Goal: Task Accomplishment & Management: Use online tool/utility

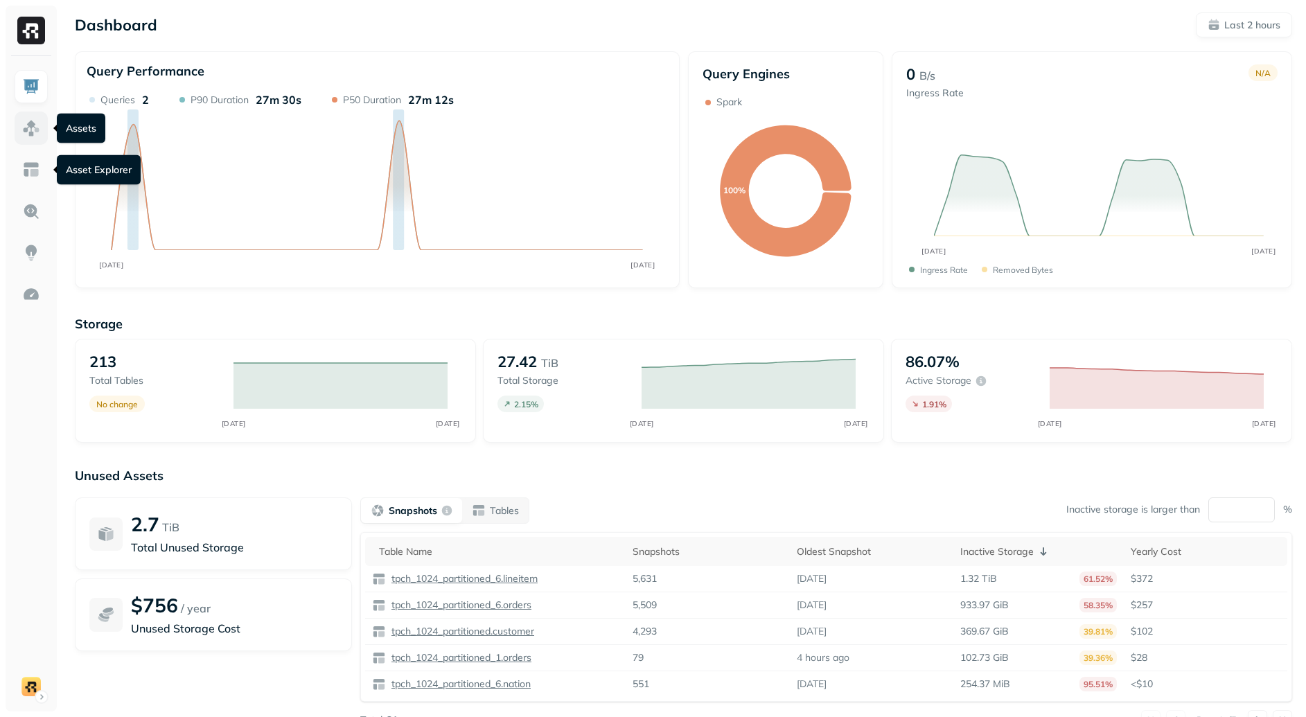
click at [47, 136] on link at bounding box center [31, 128] width 33 height 33
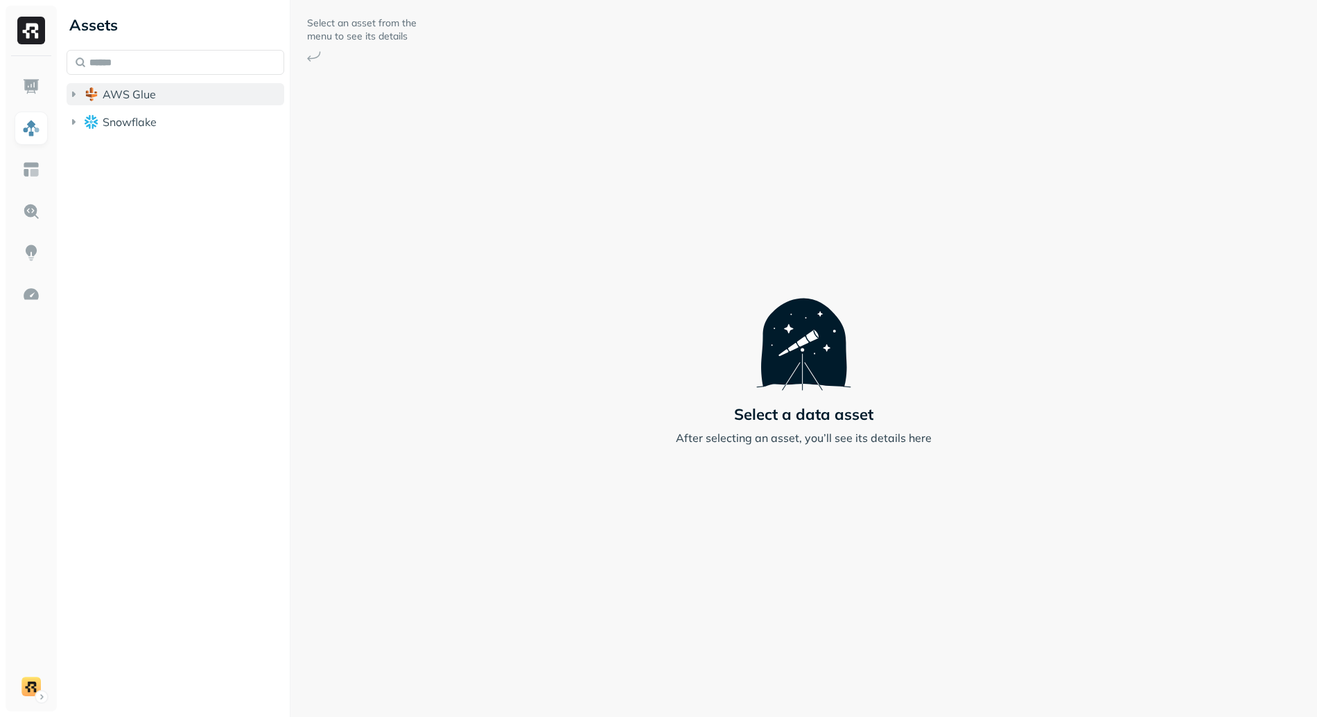
click at [181, 90] on button "AWS Glue" at bounding box center [176, 94] width 218 height 22
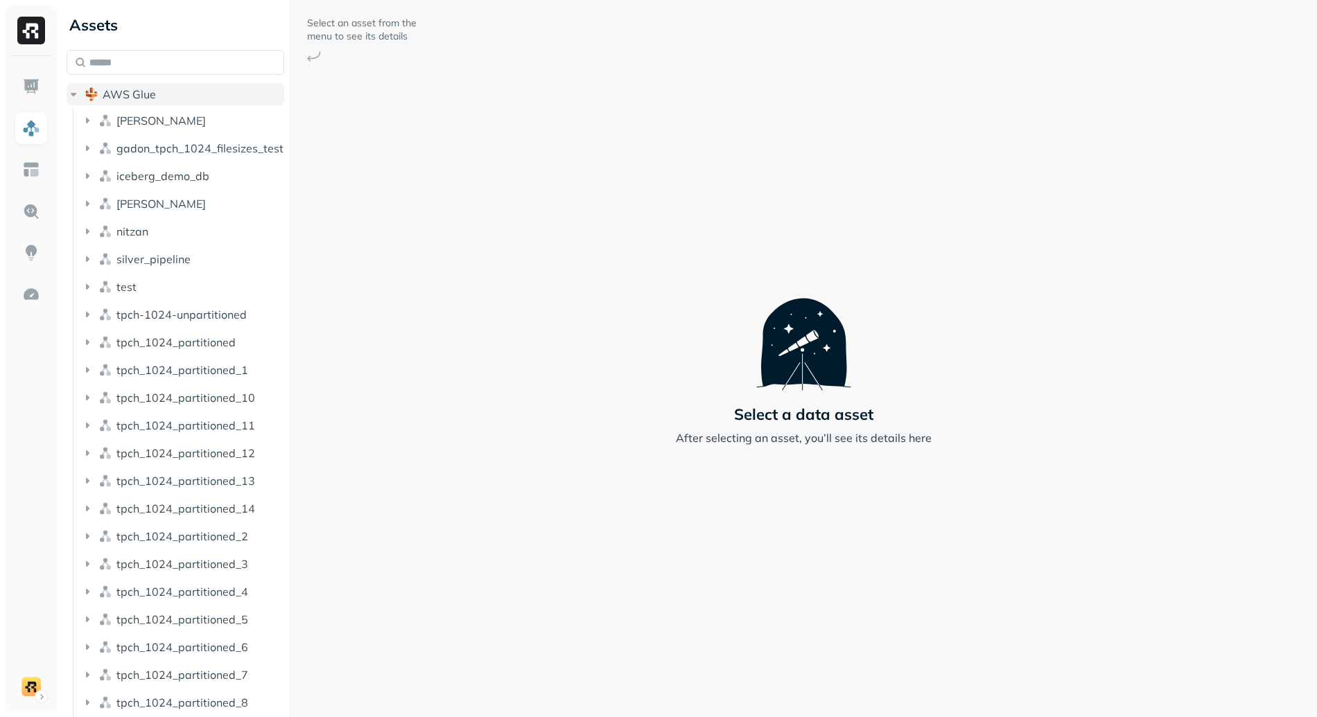
click at [178, 95] on button "AWS Glue" at bounding box center [176, 94] width 218 height 22
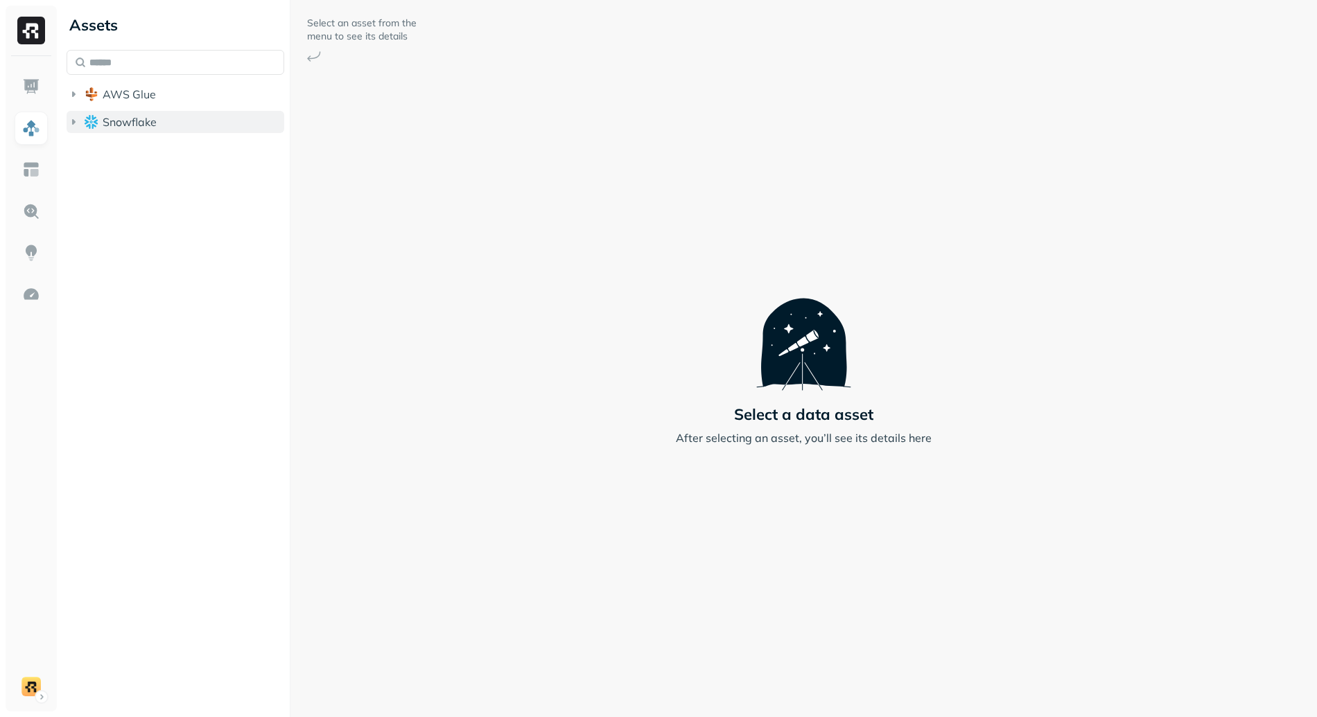
click at [175, 121] on button "Snowflake" at bounding box center [176, 122] width 218 height 22
click at [175, 123] on button "Snowflake" at bounding box center [176, 122] width 218 height 22
click at [168, 94] on button "AWS Glue" at bounding box center [176, 94] width 218 height 22
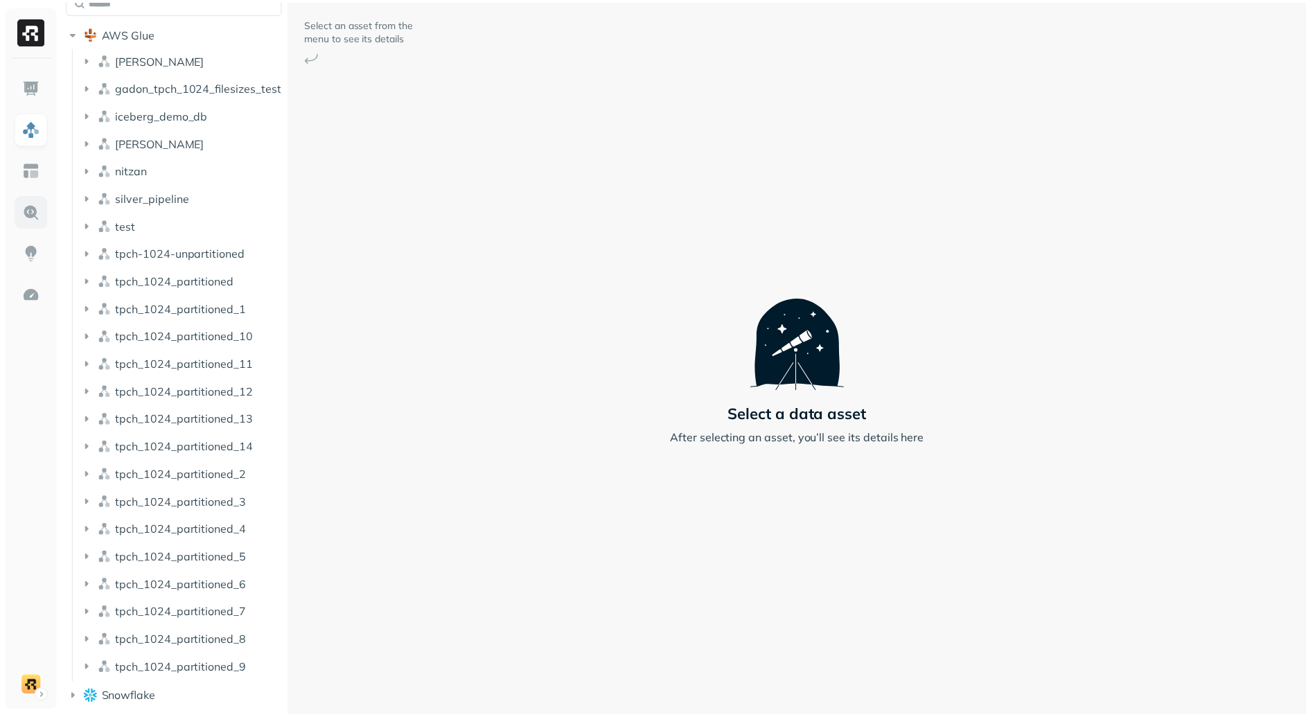
scroll to position [44, 0]
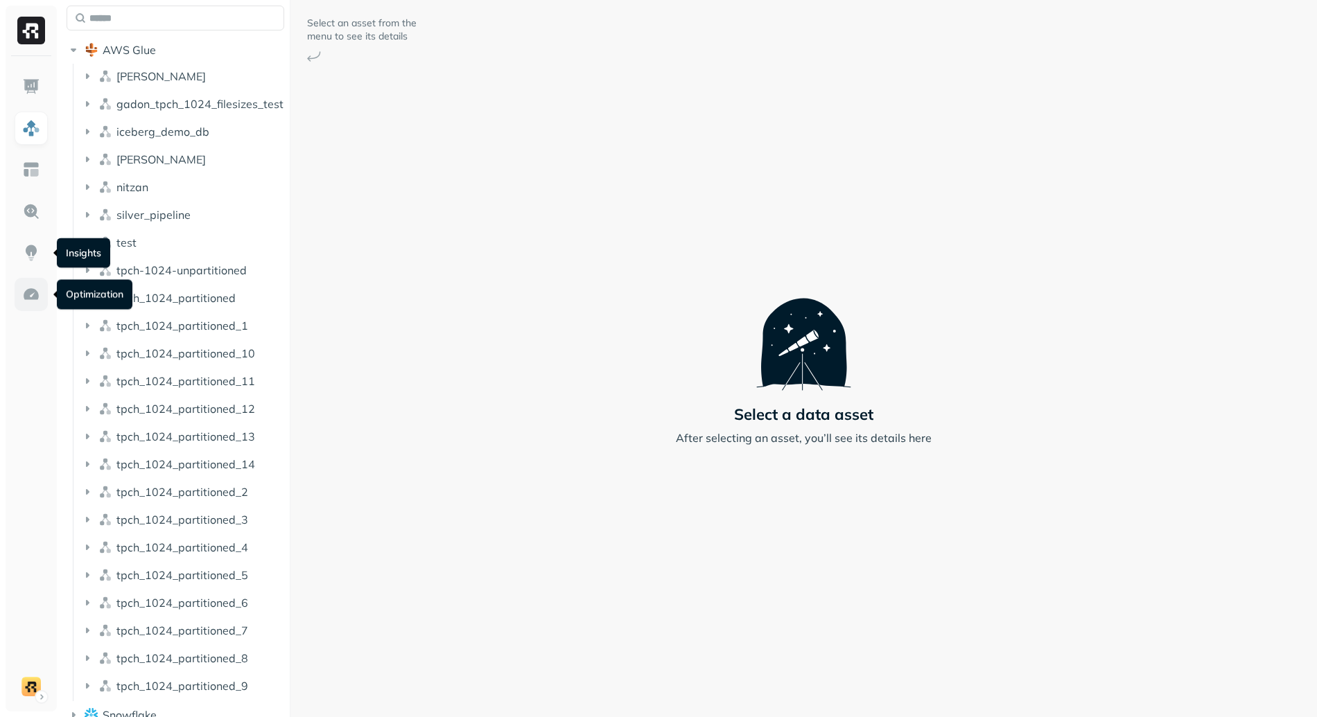
click at [39, 289] on img at bounding box center [31, 295] width 18 height 18
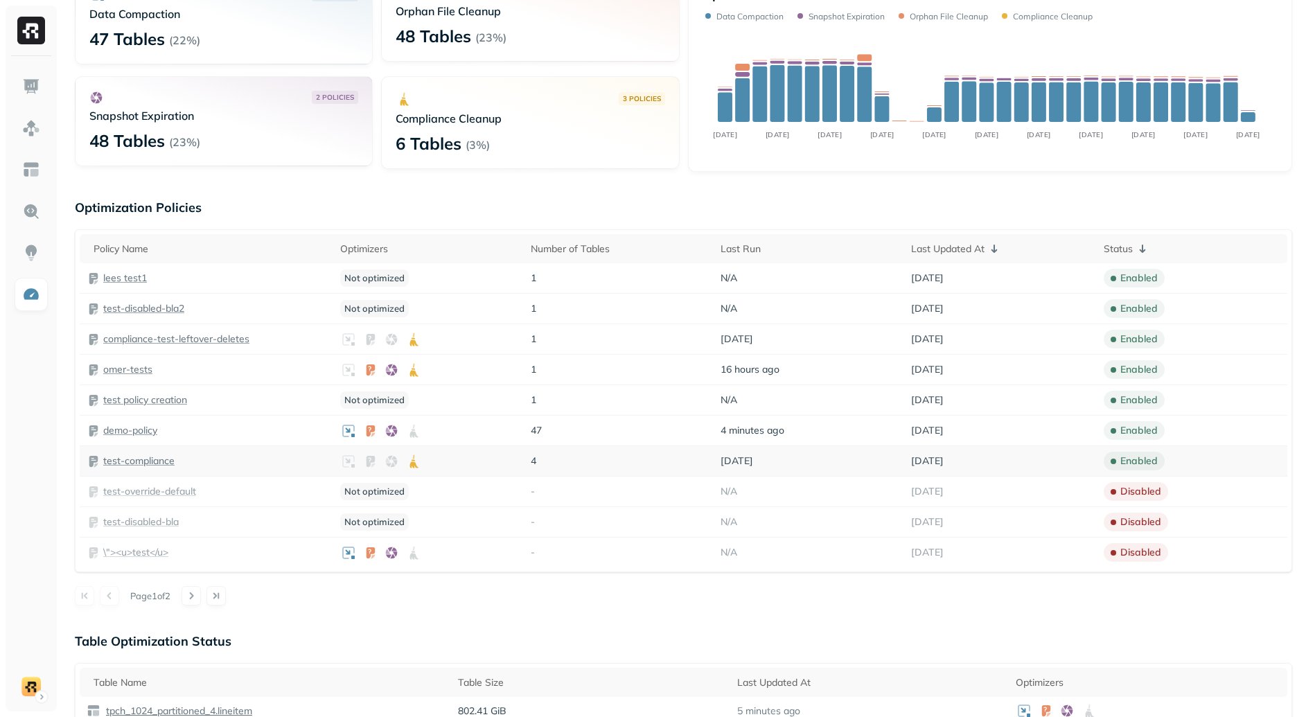
scroll to position [196, 0]
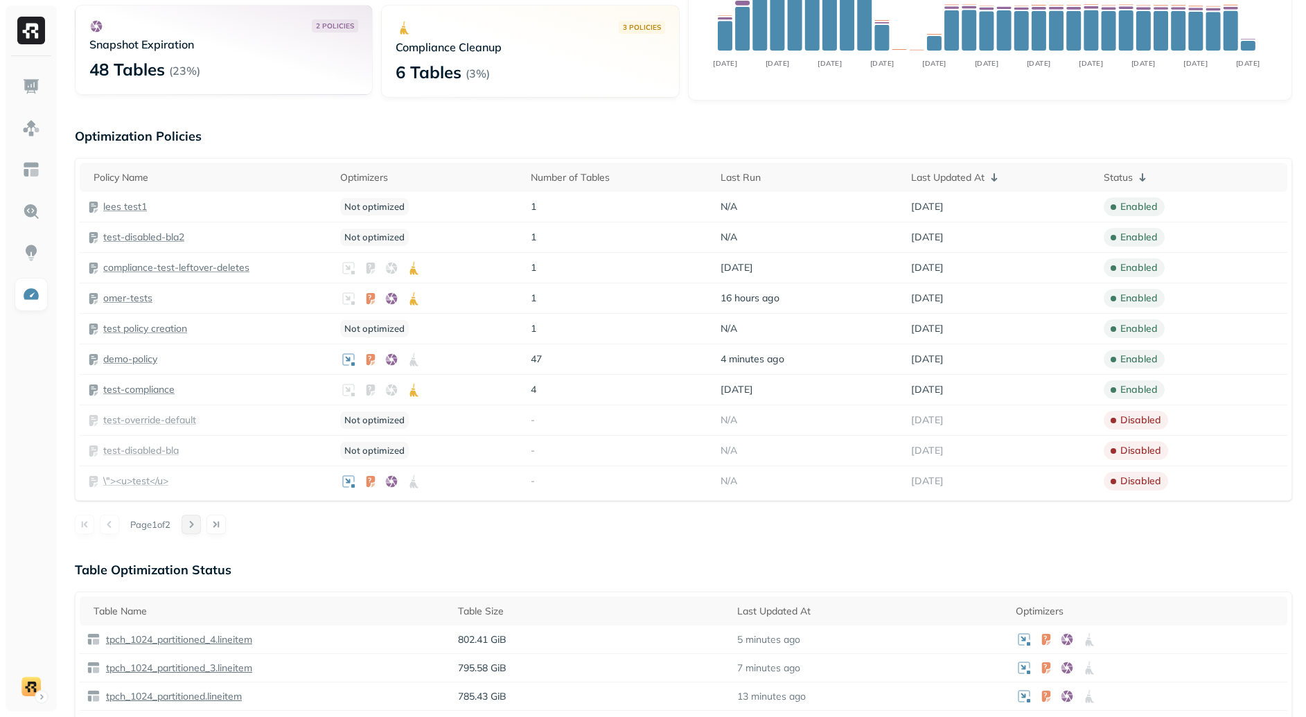
click at [201, 528] on button at bounding box center [191, 524] width 19 height 19
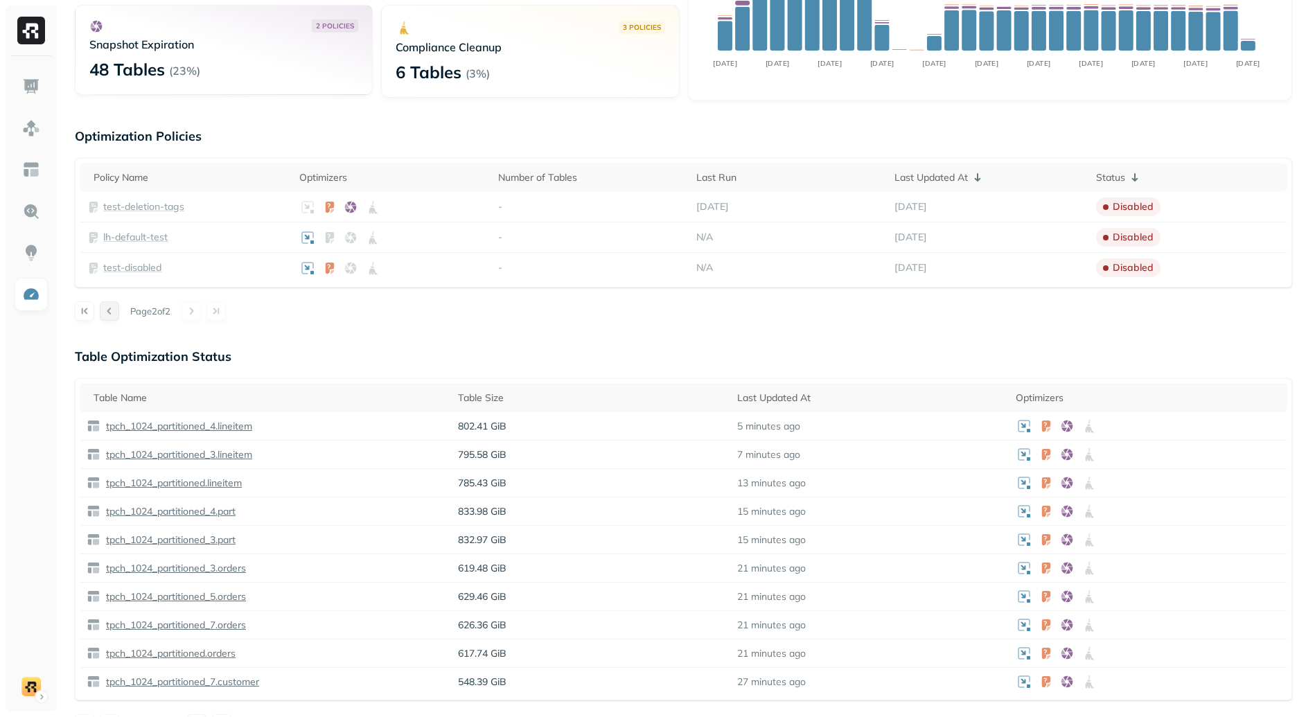
click at [107, 310] on button at bounding box center [109, 310] width 19 height 19
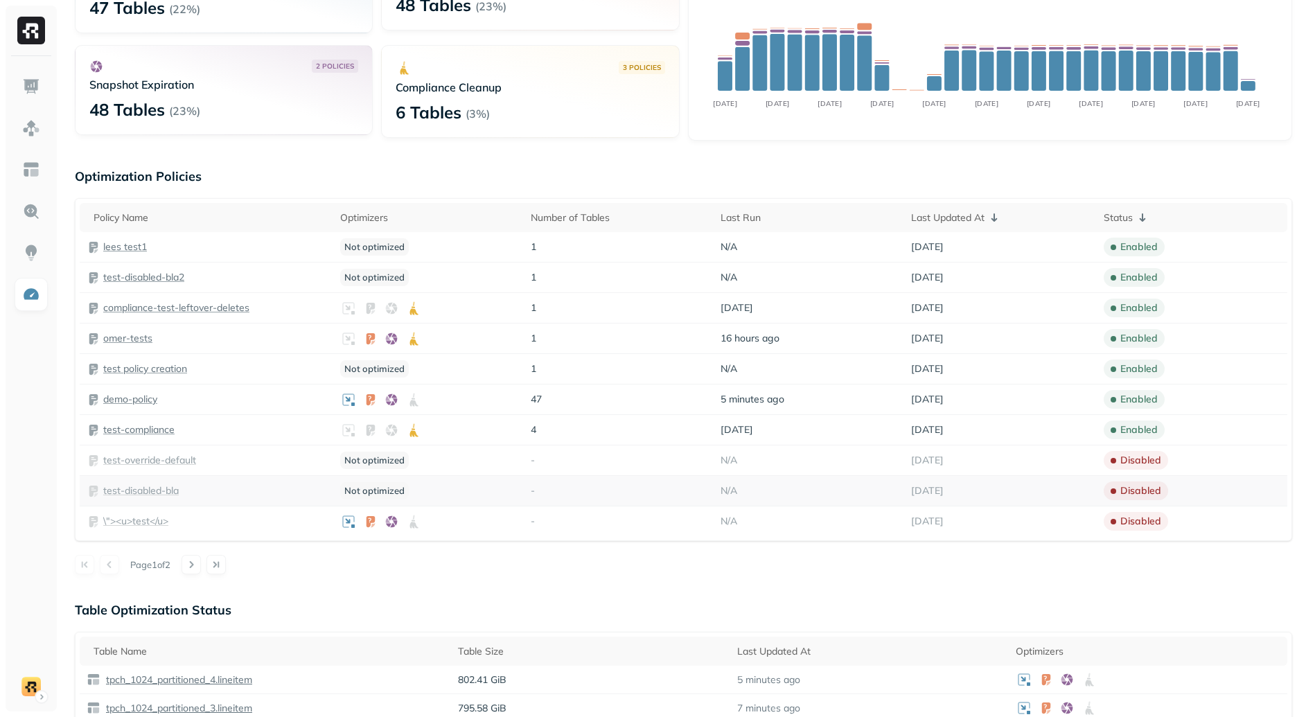
scroll to position [147, 0]
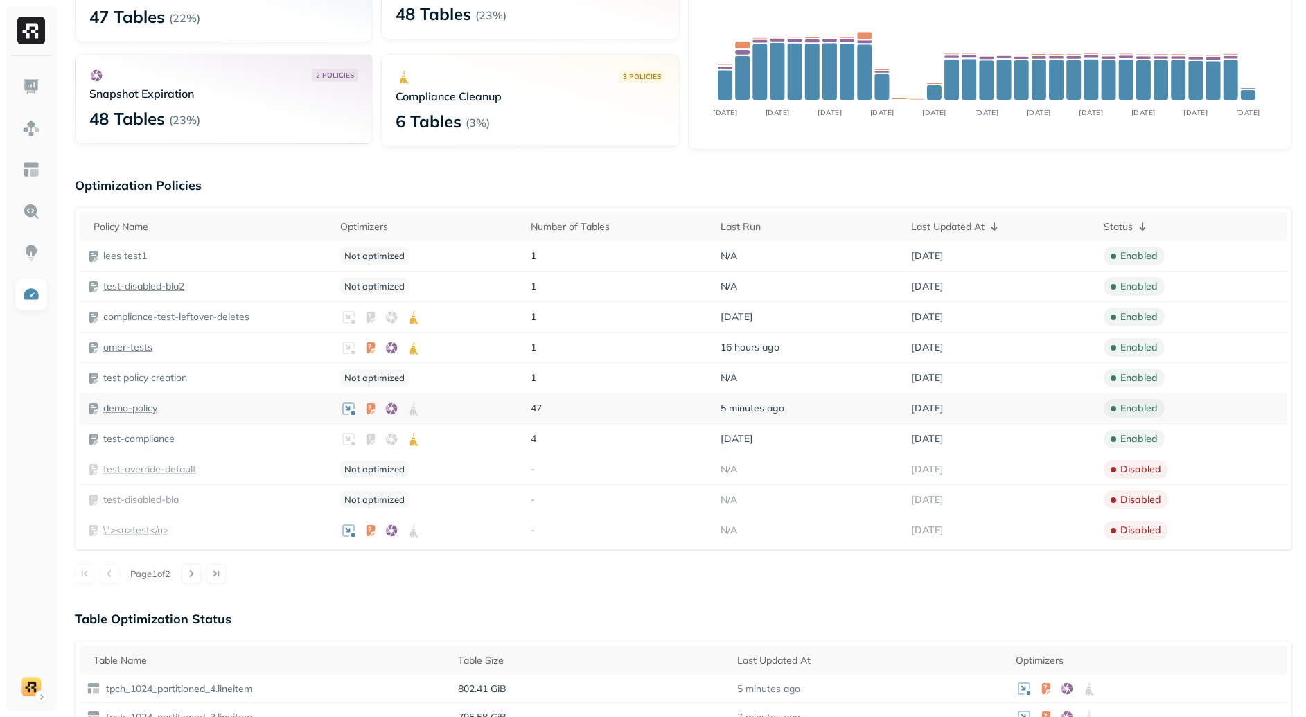
click at [137, 410] on p "demo-policy" at bounding box center [130, 408] width 54 height 13
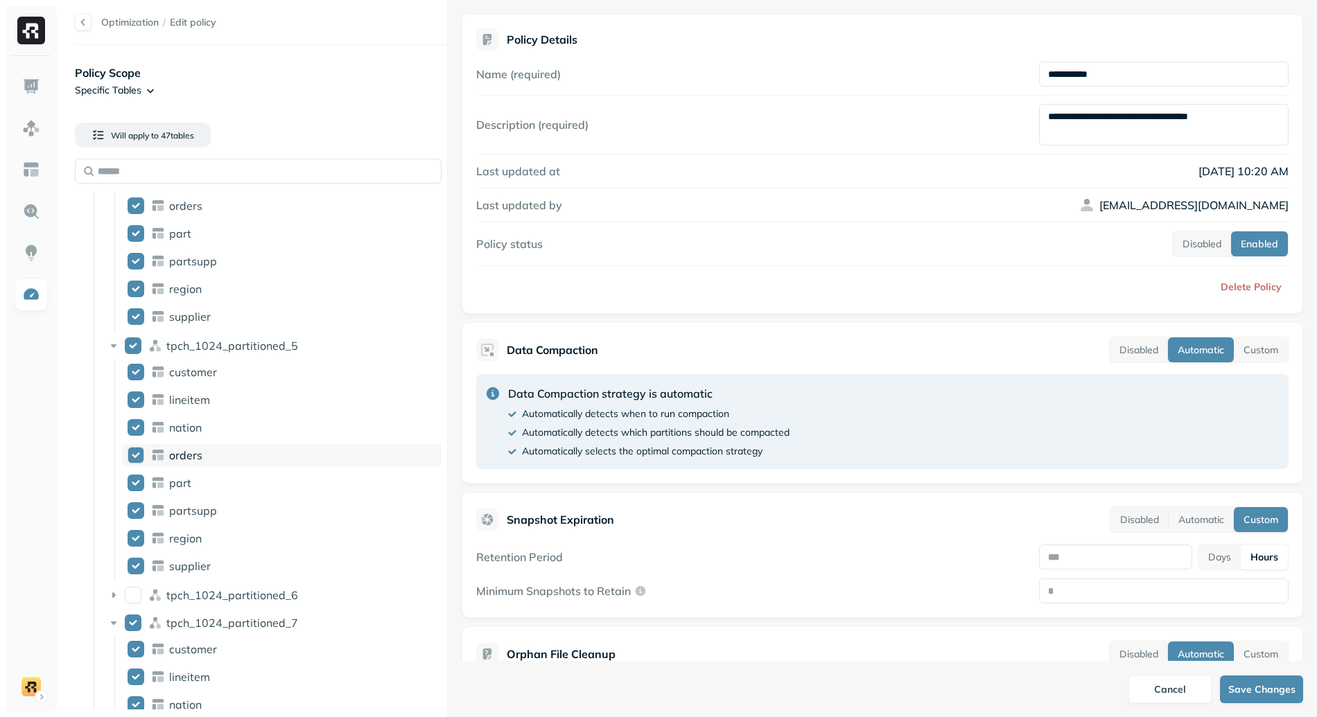
scroll to position [1452, 0]
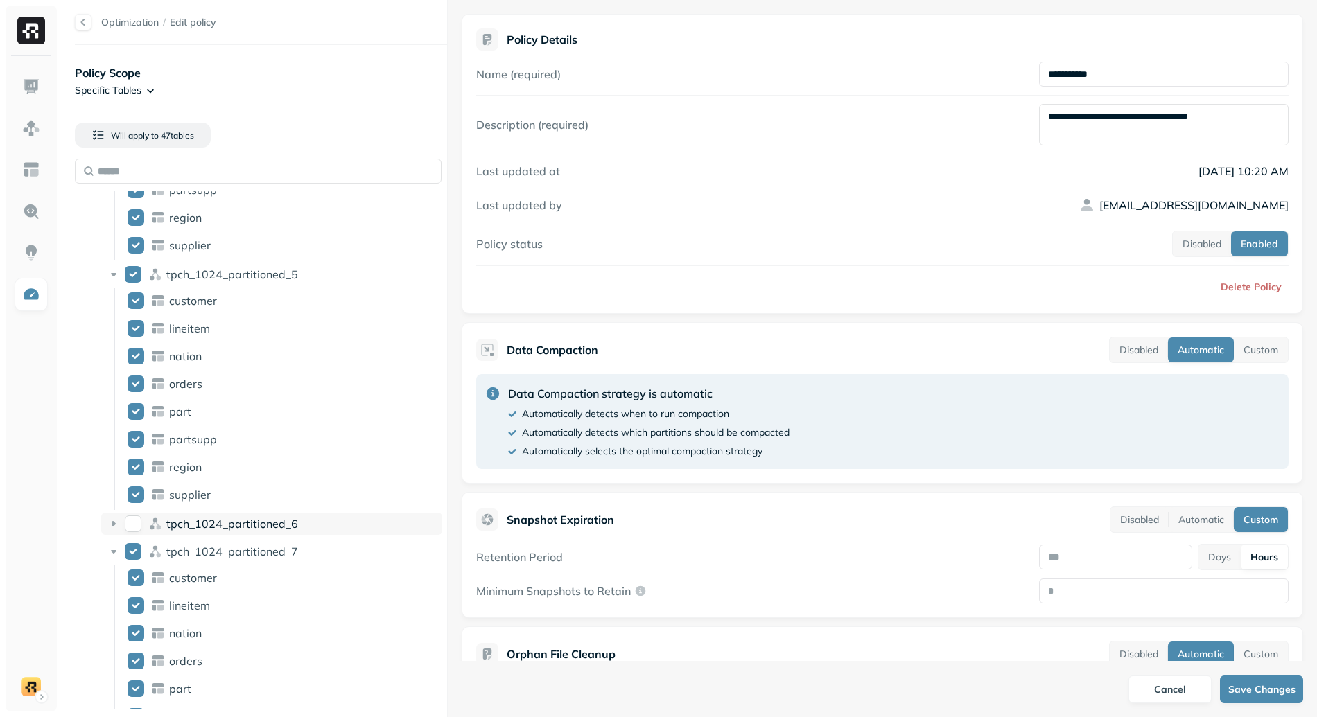
drag, startPoint x: 114, startPoint y: 526, endPoint x: 123, endPoint y: 533, distance: 11.4
click at [114, 526] on icon at bounding box center [114, 524] width 14 height 14
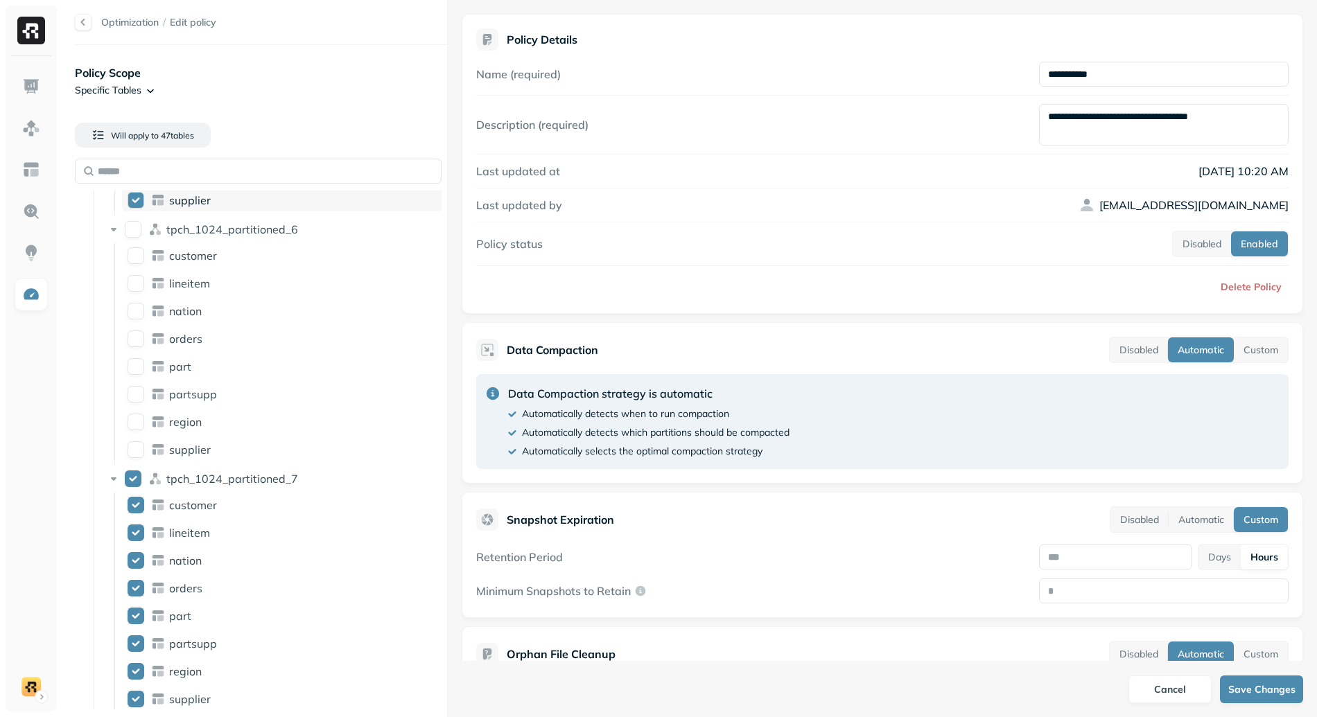
scroll to position [1361, 0]
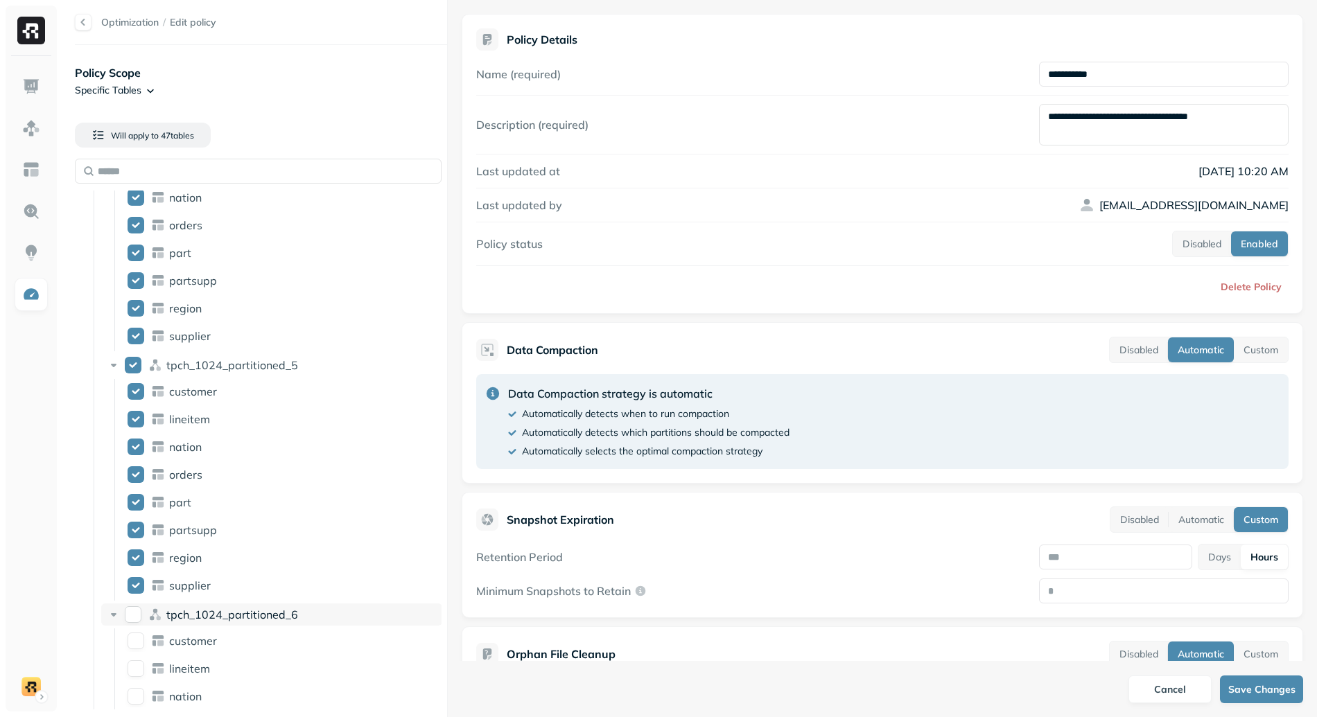
click at [111, 612] on icon at bounding box center [114, 615] width 14 height 14
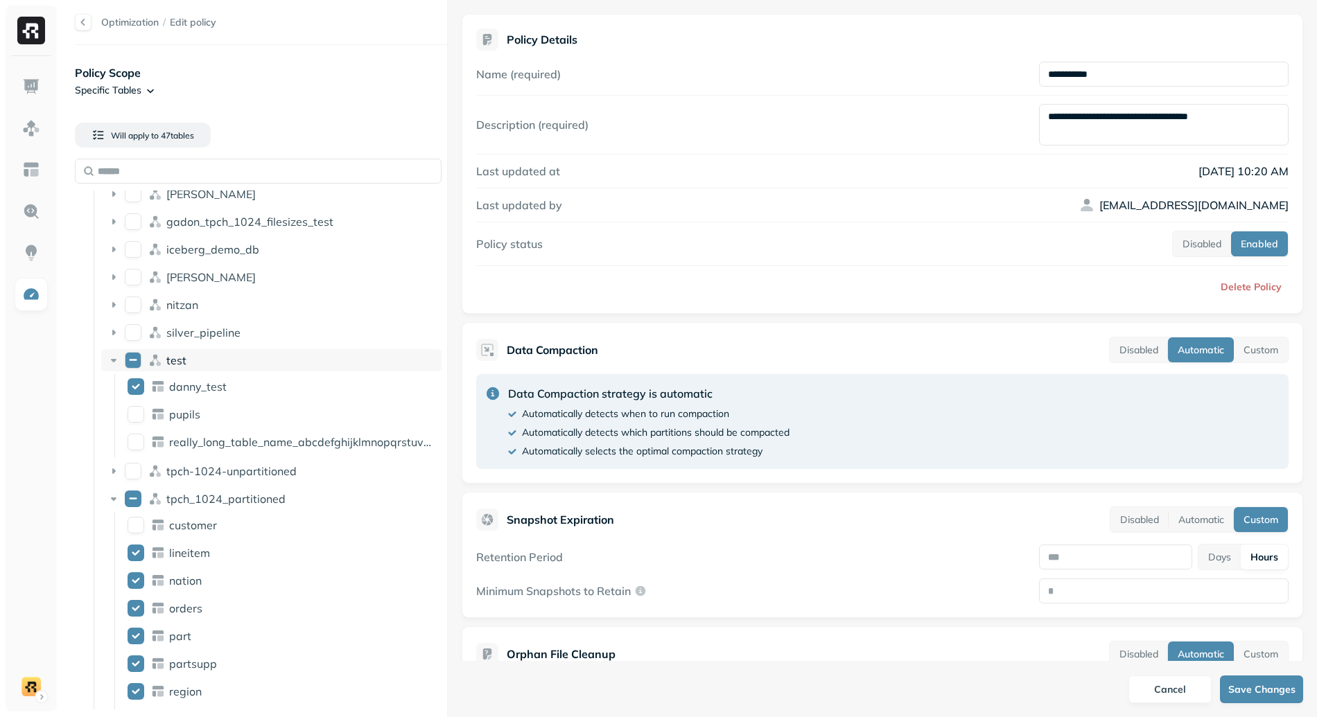
scroll to position [0, 0]
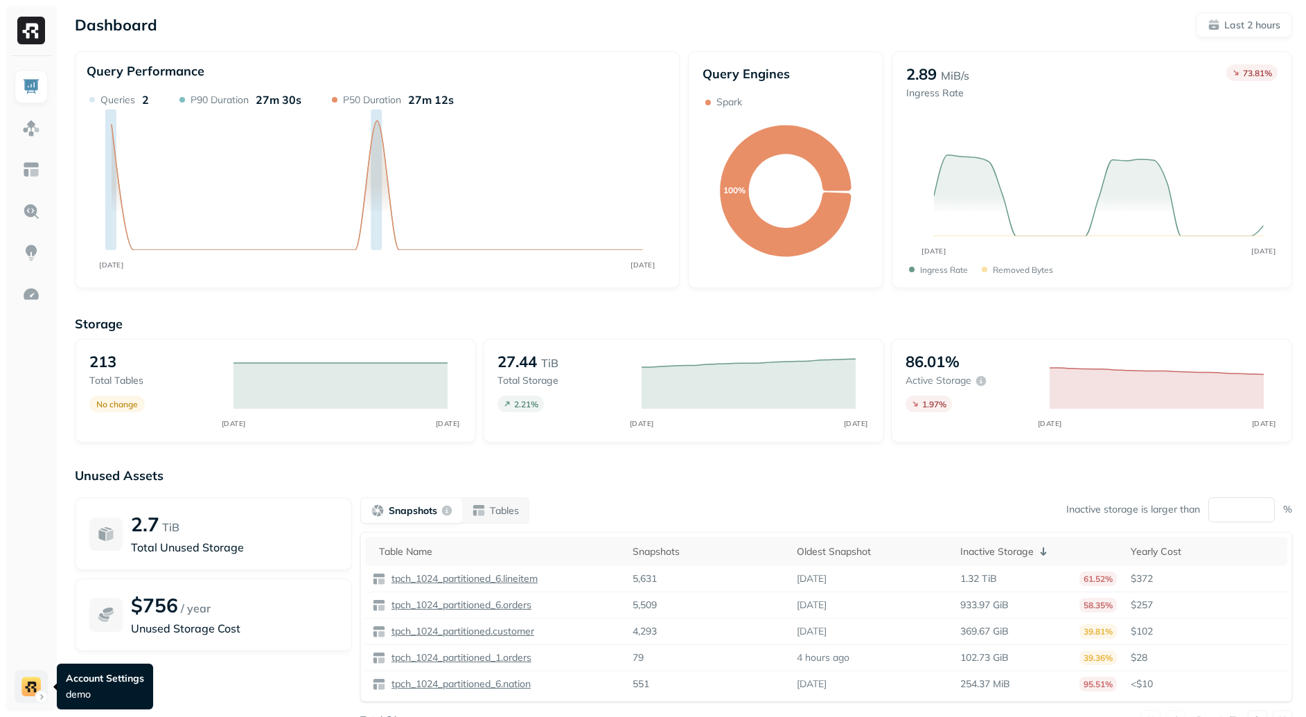
click at [26, 698] on html "Dashboard Last 2 hours Query Performance AUG 31 AUG 31 Queries 2 P90 Duration 2…" at bounding box center [653, 385] width 1306 height 771
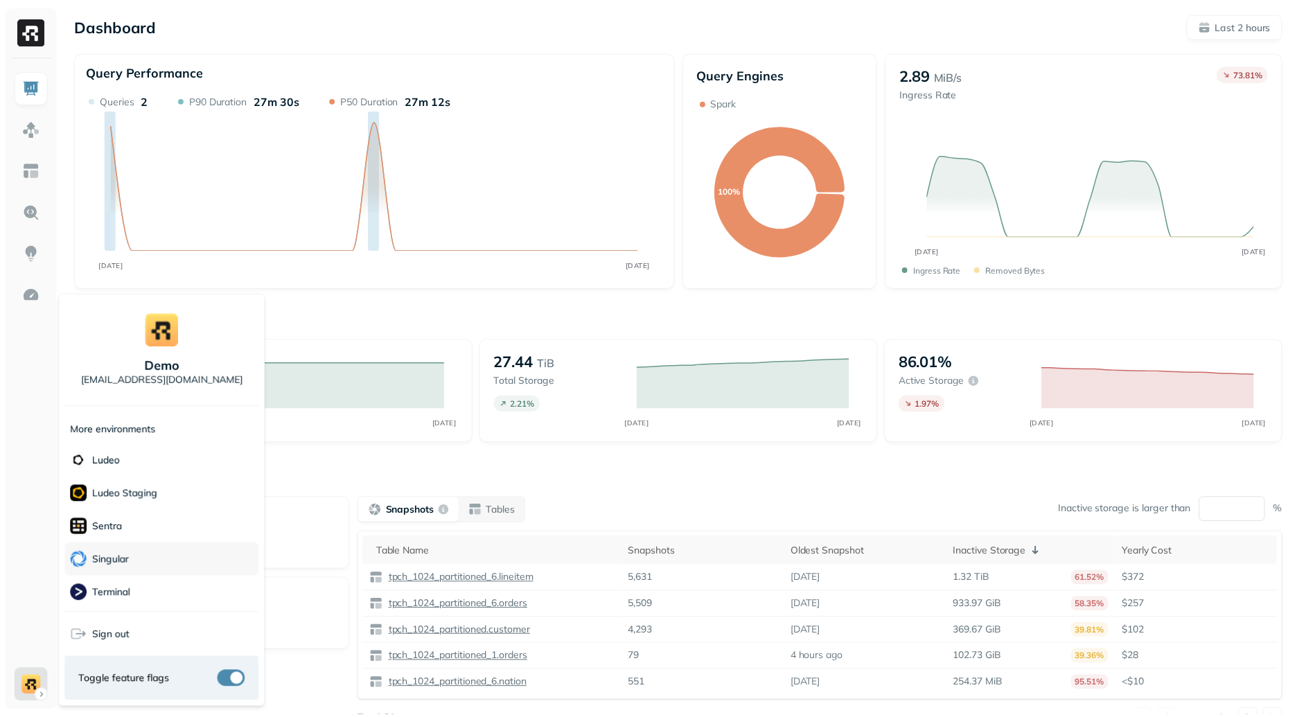
scroll to position [122, 0]
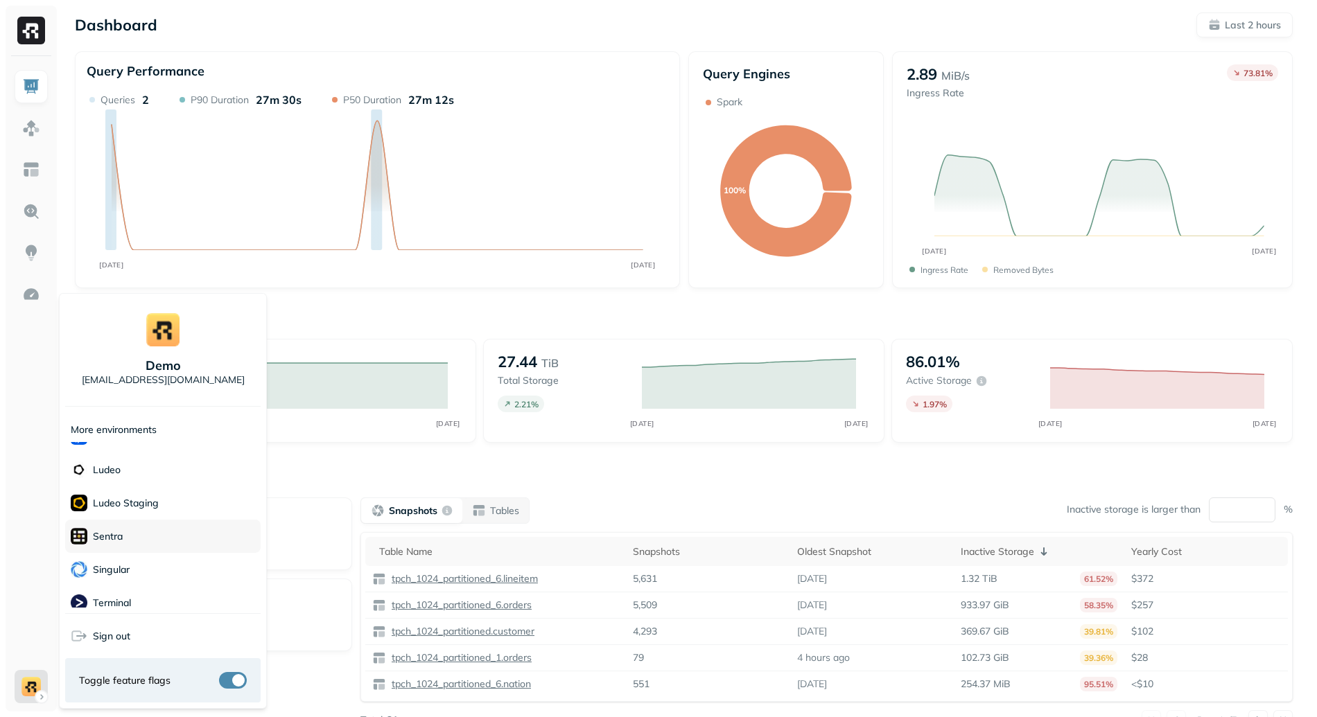
click at [146, 529] on div "Sentra" at bounding box center [162, 536] width 195 height 33
click at [483, 324] on html "Dashboard Last 2 hours Query Performance AUG 31 AUG 31 Queries 2 P90 Duration 2…" at bounding box center [658, 385] width 1317 height 771
